Goal: Task Accomplishment & Management: Manage account settings

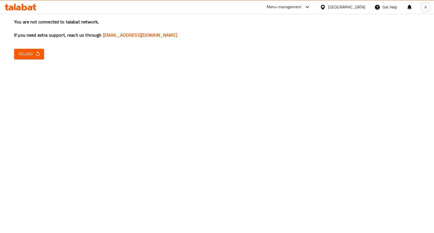
click at [37, 52] on icon "button" at bounding box center [38, 54] width 6 height 6
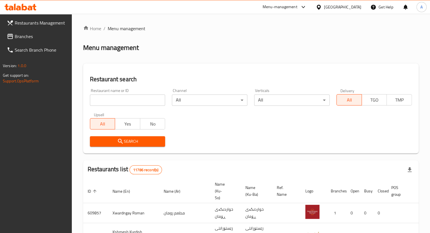
click at [130, 99] on input "search" at bounding box center [127, 100] width 75 height 11
type input "693302"
click at [33, 39] on span "Branches" at bounding box center [41, 36] width 53 height 7
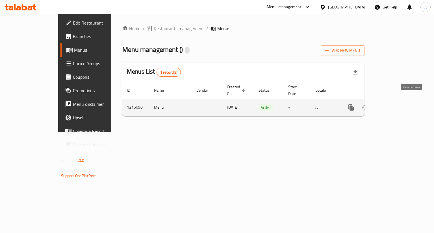
click at [395, 104] on icon "enhanced table" at bounding box center [392, 107] width 7 height 7
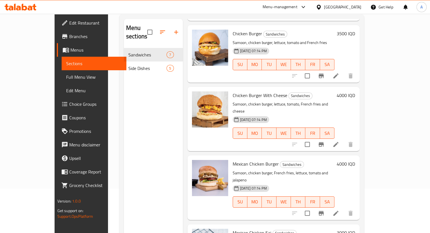
scroll to position [79, 0]
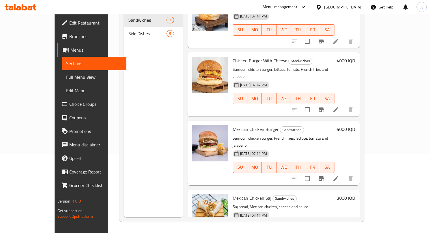
click at [124, 34] on nav "Sandwiches 7 Side Dishes 5" at bounding box center [153, 27] width 59 height 32
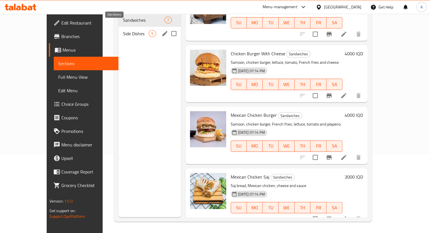
click at [123, 30] on span "Side Dishes" at bounding box center [136, 33] width 26 height 7
